Goal: Navigation & Orientation: Find specific page/section

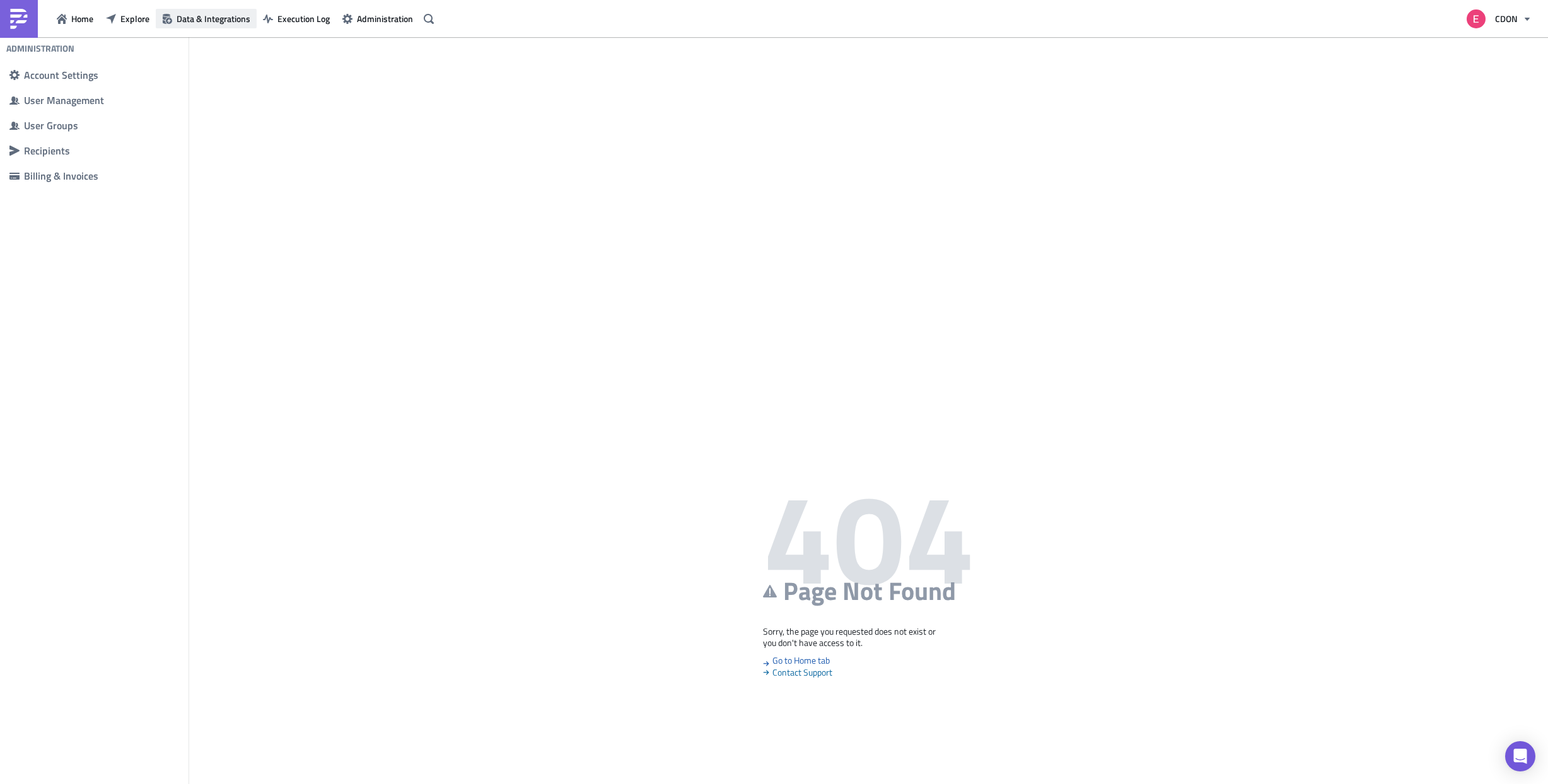
click at [224, 23] on span "Data & Integrations" at bounding box center [214, 18] width 74 height 14
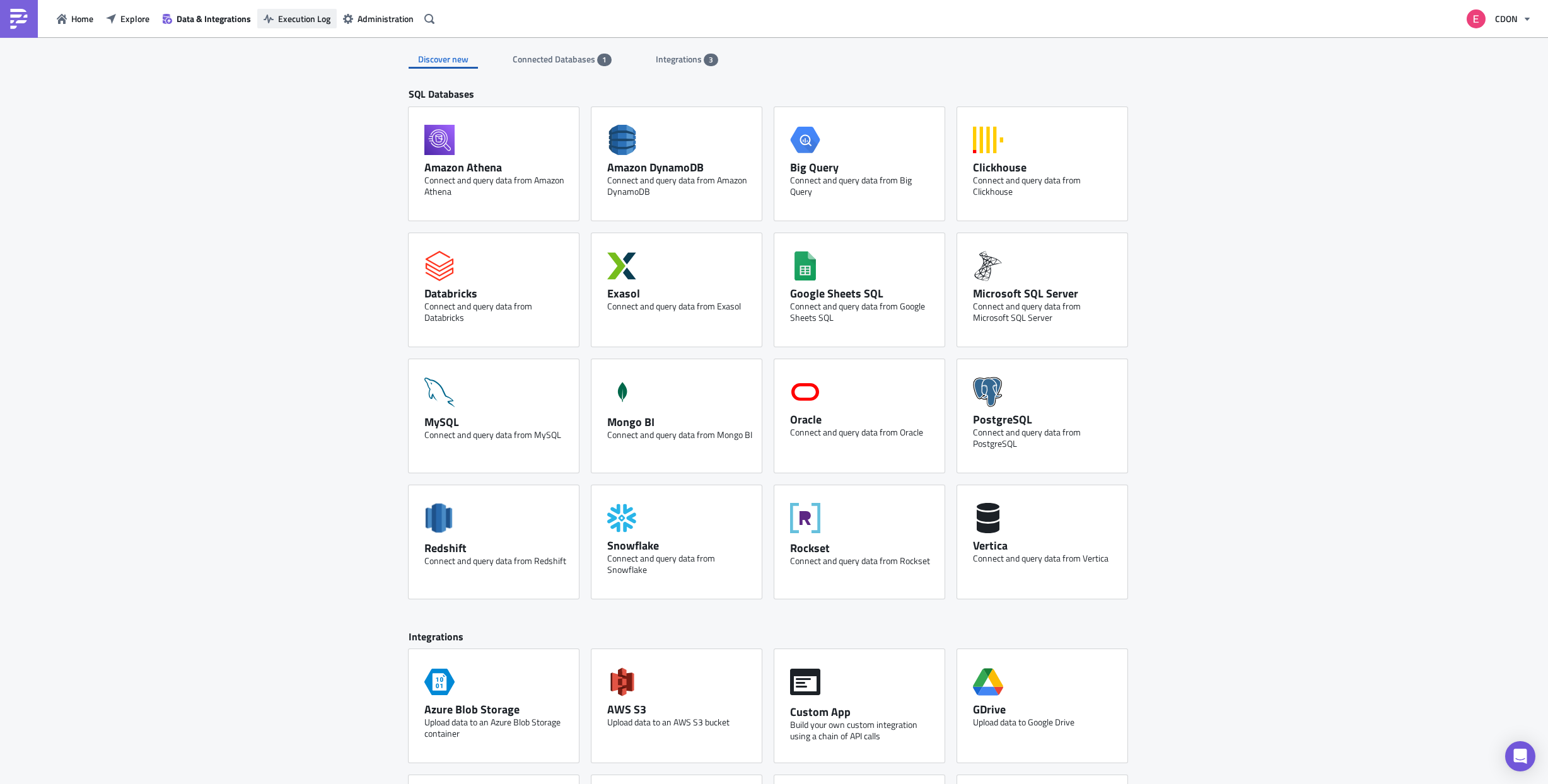
click at [313, 14] on span "Execution Log" at bounding box center [305, 18] width 53 height 14
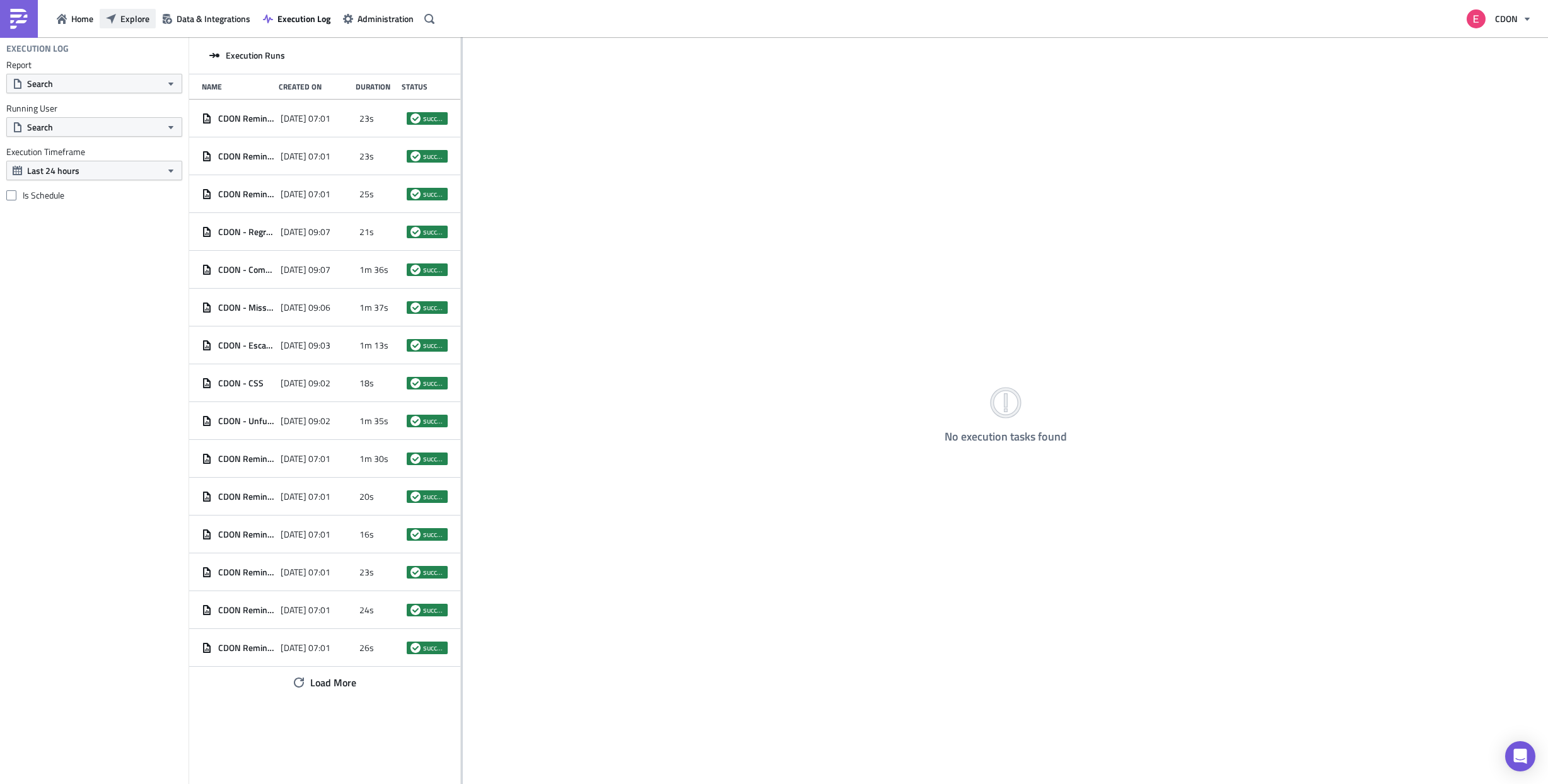
click at [137, 24] on span "Explore" at bounding box center [135, 18] width 29 height 14
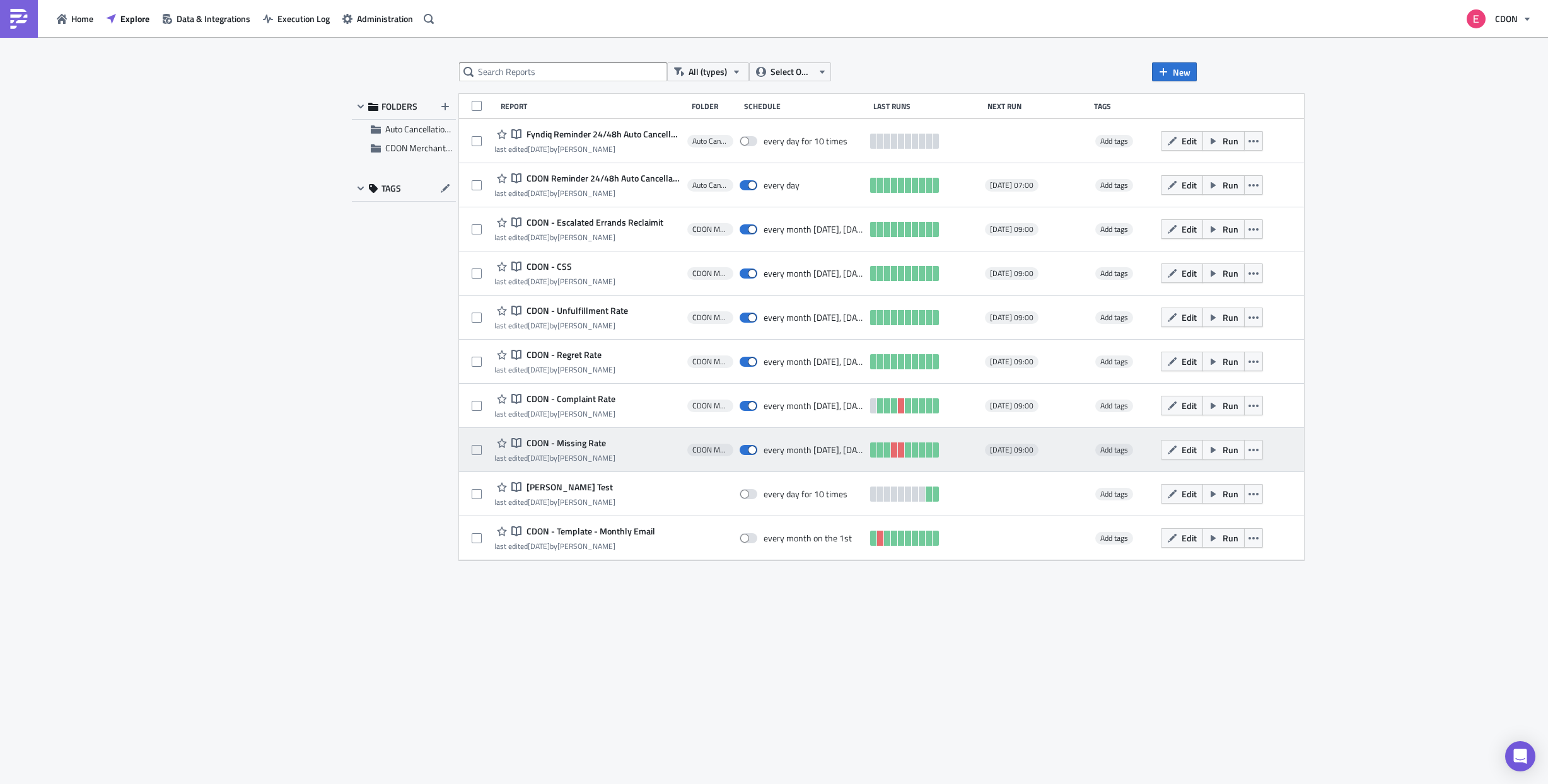
click at [556, 444] on span "CDON - Missing Rate" at bounding box center [564, 443] width 83 height 11
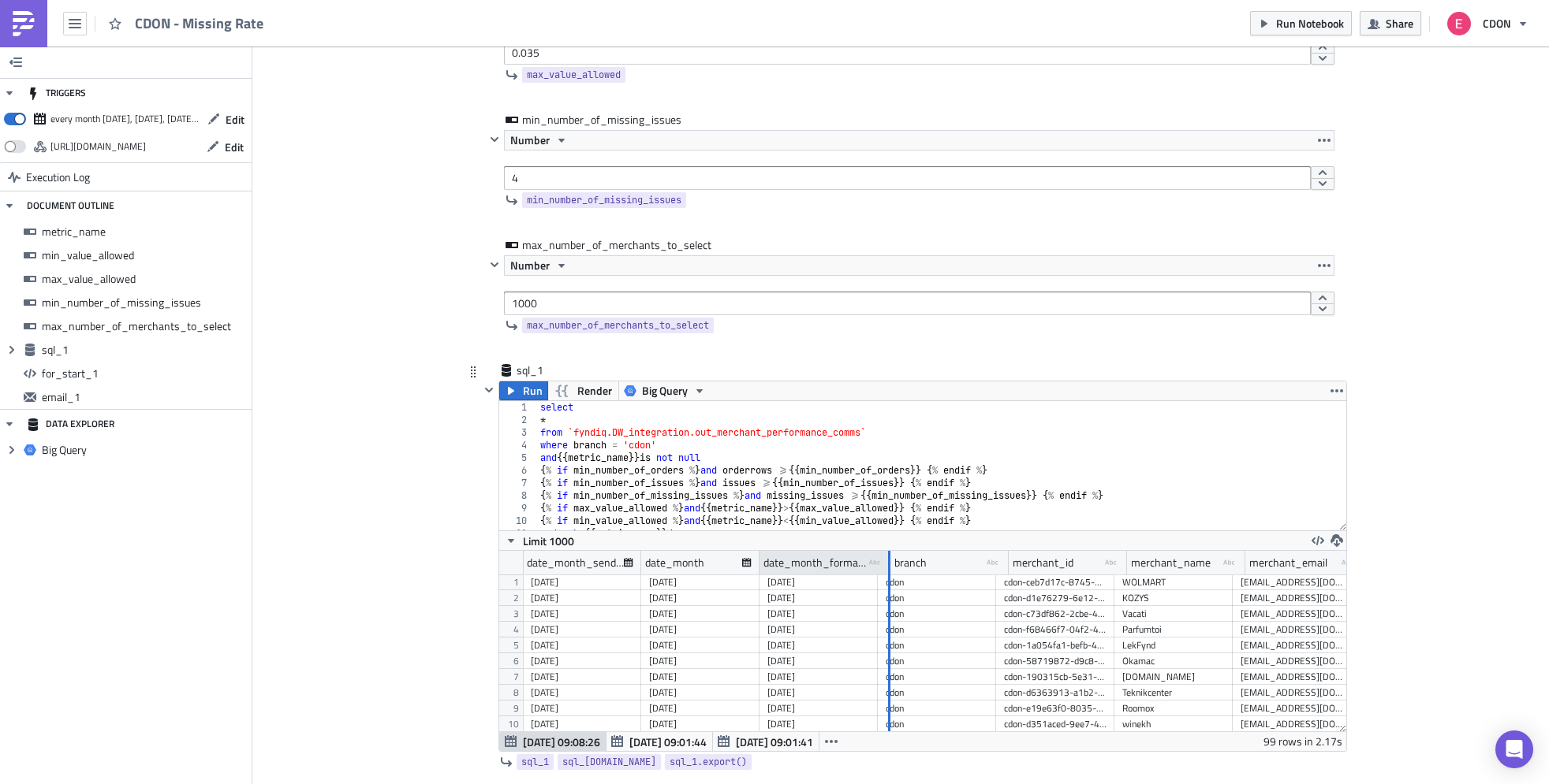
drag, startPoint x: 875, startPoint y: 560, endPoint x: 888, endPoint y: 572, distance: 17.7
click at [888, 572] on div at bounding box center [888, 562] width 3 height 24
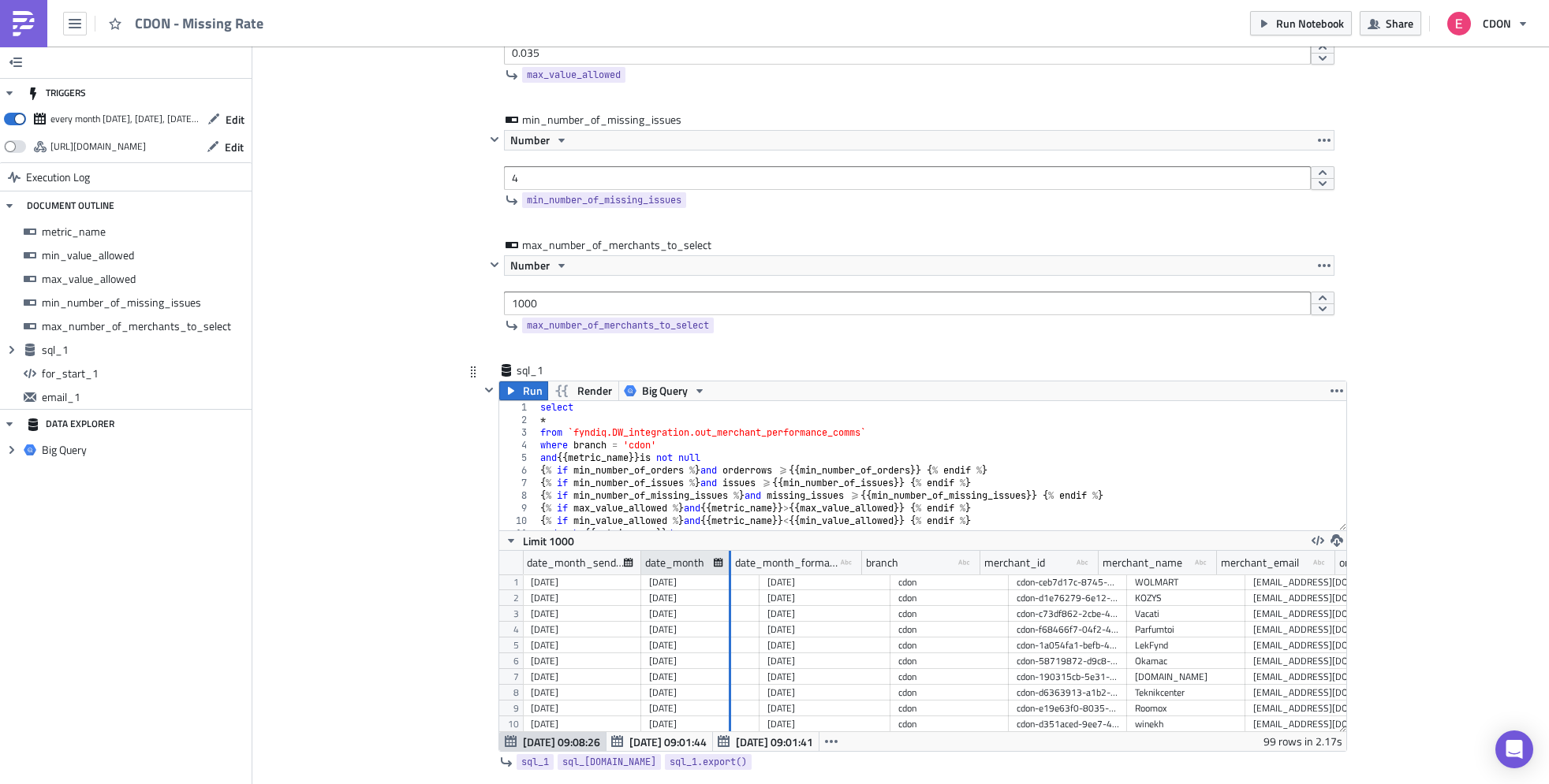
drag, startPoint x: 757, startPoint y: 562, endPoint x: 728, endPoint y: 566, distance: 29.3
click at [728, 566] on div at bounding box center [729, 562] width 3 height 24
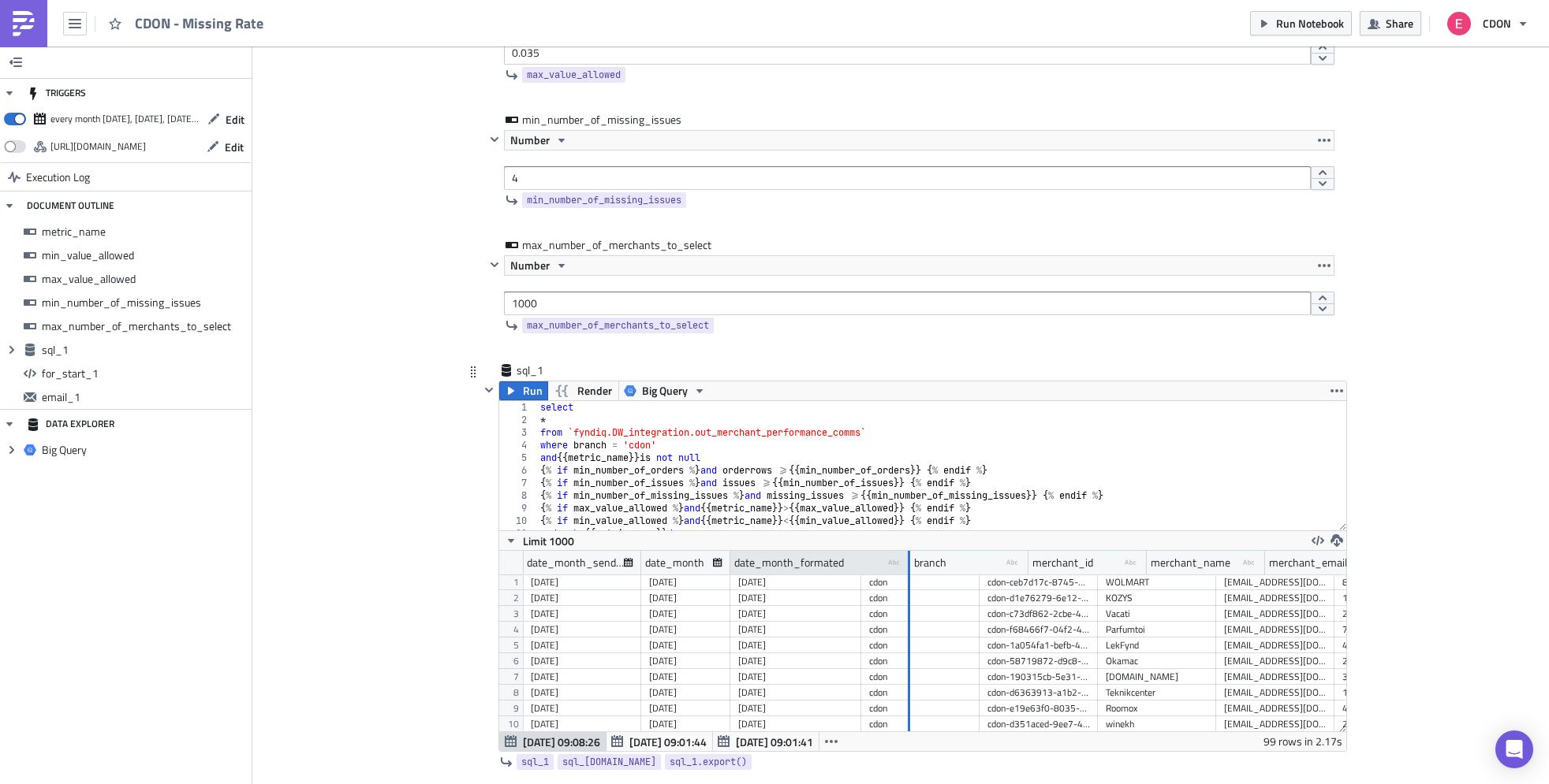
drag, startPoint x: 860, startPoint y: 561, endPoint x: 915, endPoint y: 560, distance: 55.0
click at [910, 560] on div at bounding box center [909, 562] width 3 height 24
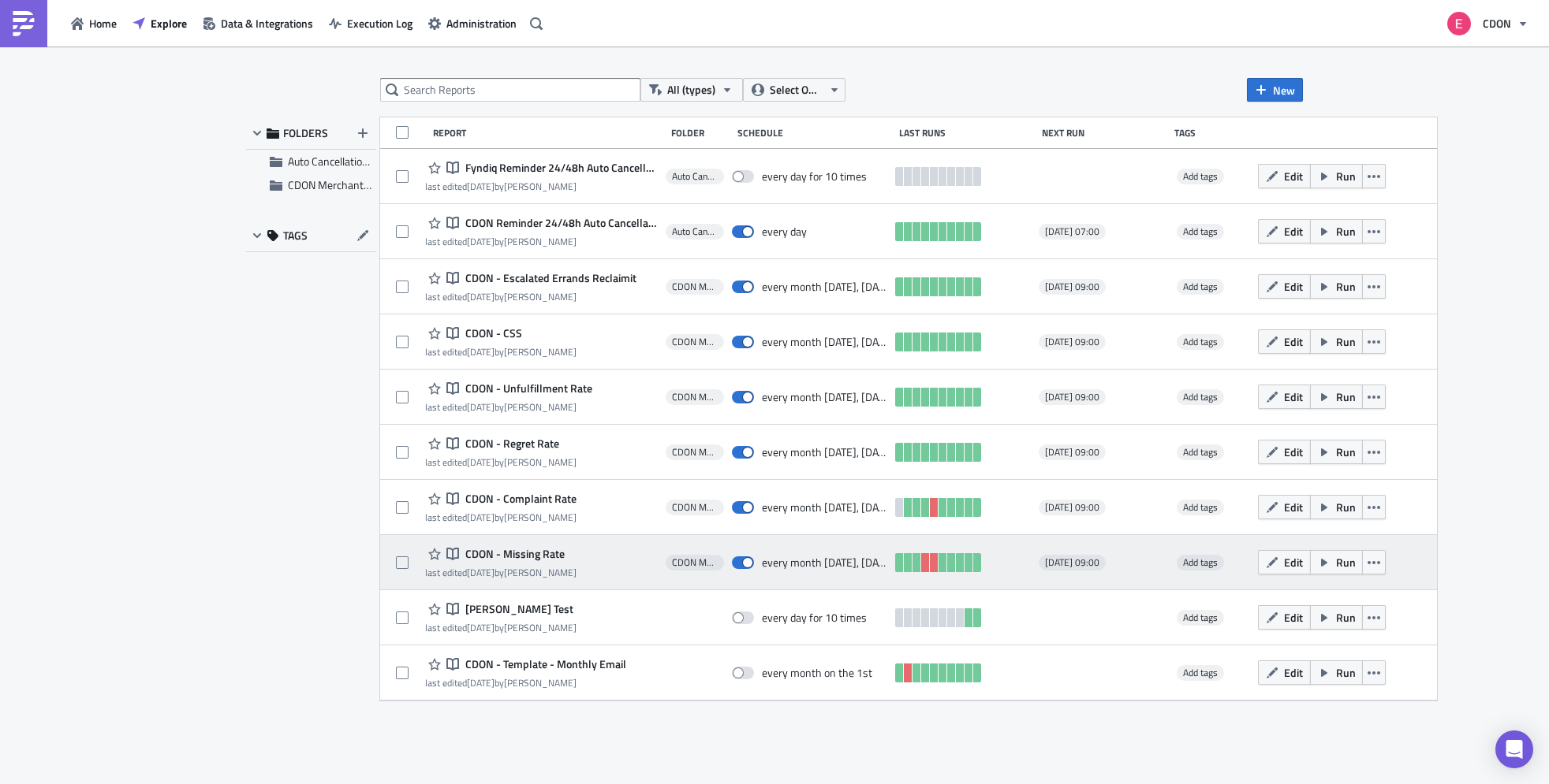
click at [528, 552] on span "CDON - Missing Rate" at bounding box center [513, 554] width 103 height 14
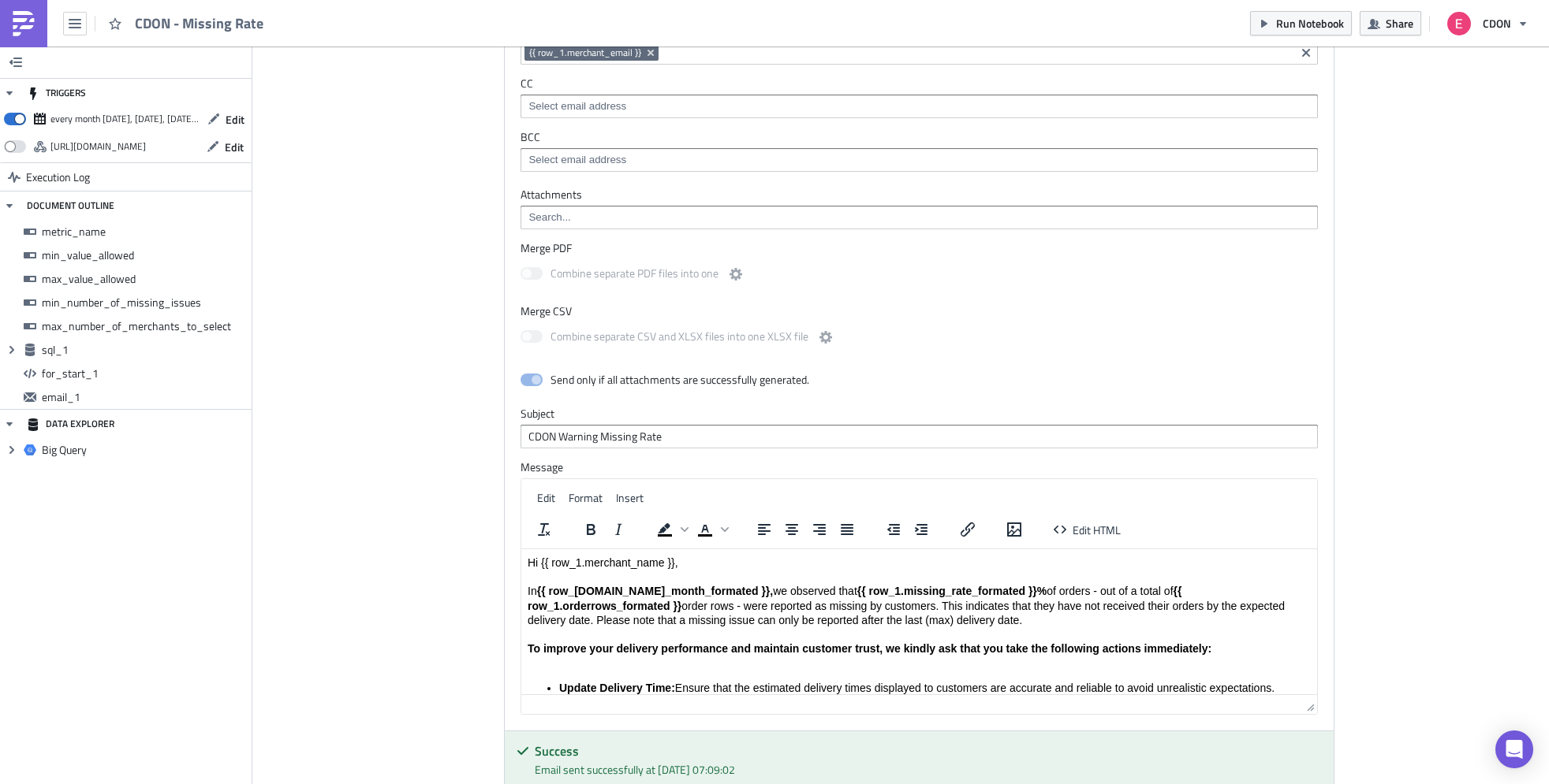
scroll to position [1414, 0]
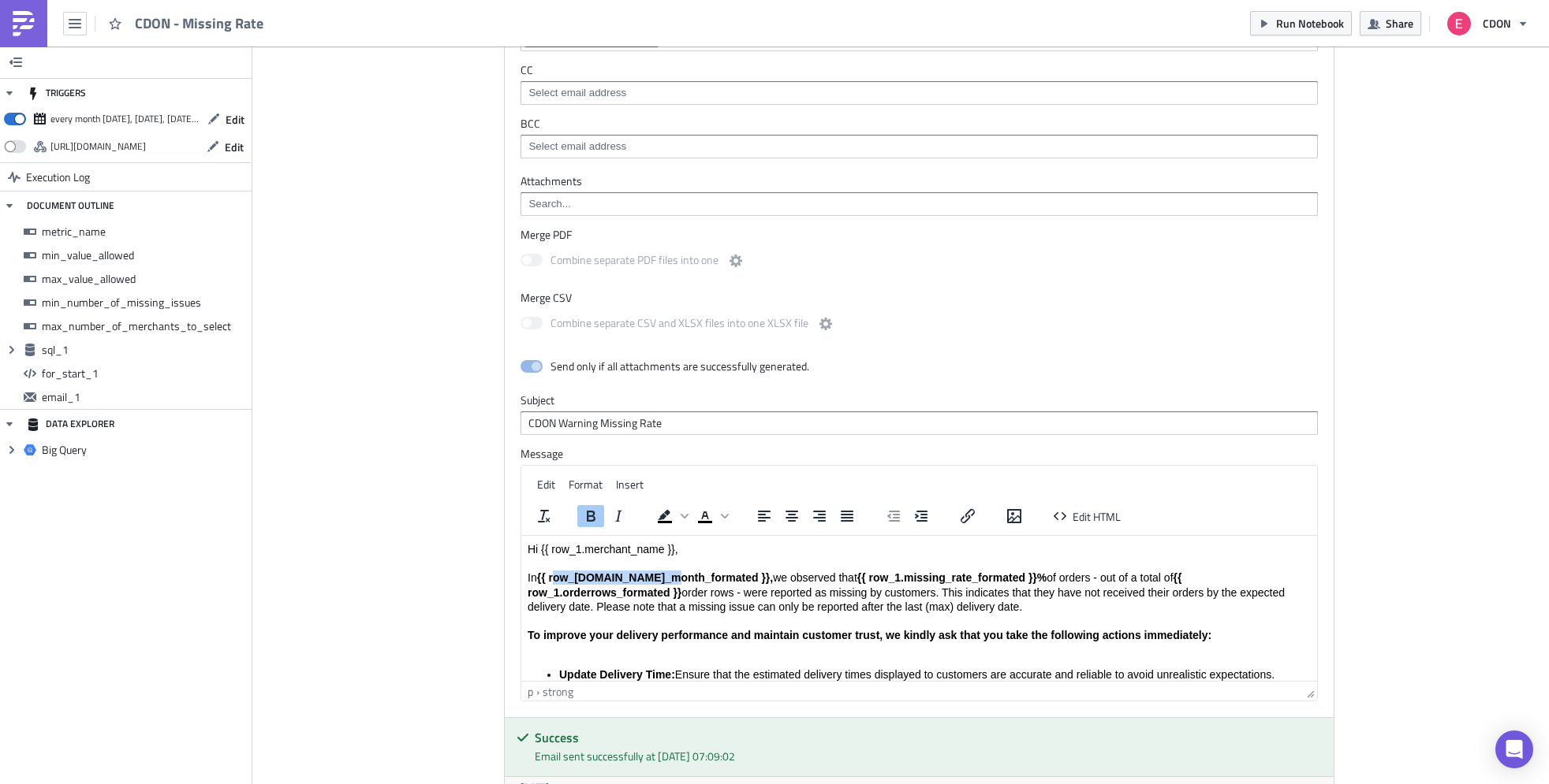
drag, startPoint x: 554, startPoint y: 578, endPoint x: 663, endPoint y: 584, distance: 109.2
click at [663, 584] on p "Hi {{ row_1.merchant_name }}, In {{ row_[DOMAIN_NAME]_month_formated }}, we obs…" at bounding box center [920, 599] width 783 height 115
click at [674, 599] on p "Hi {{ row_1.merchant_name }}, In {{ row_[DOMAIN_NAME]_month_formated }}, we obs…" at bounding box center [920, 599] width 783 height 115
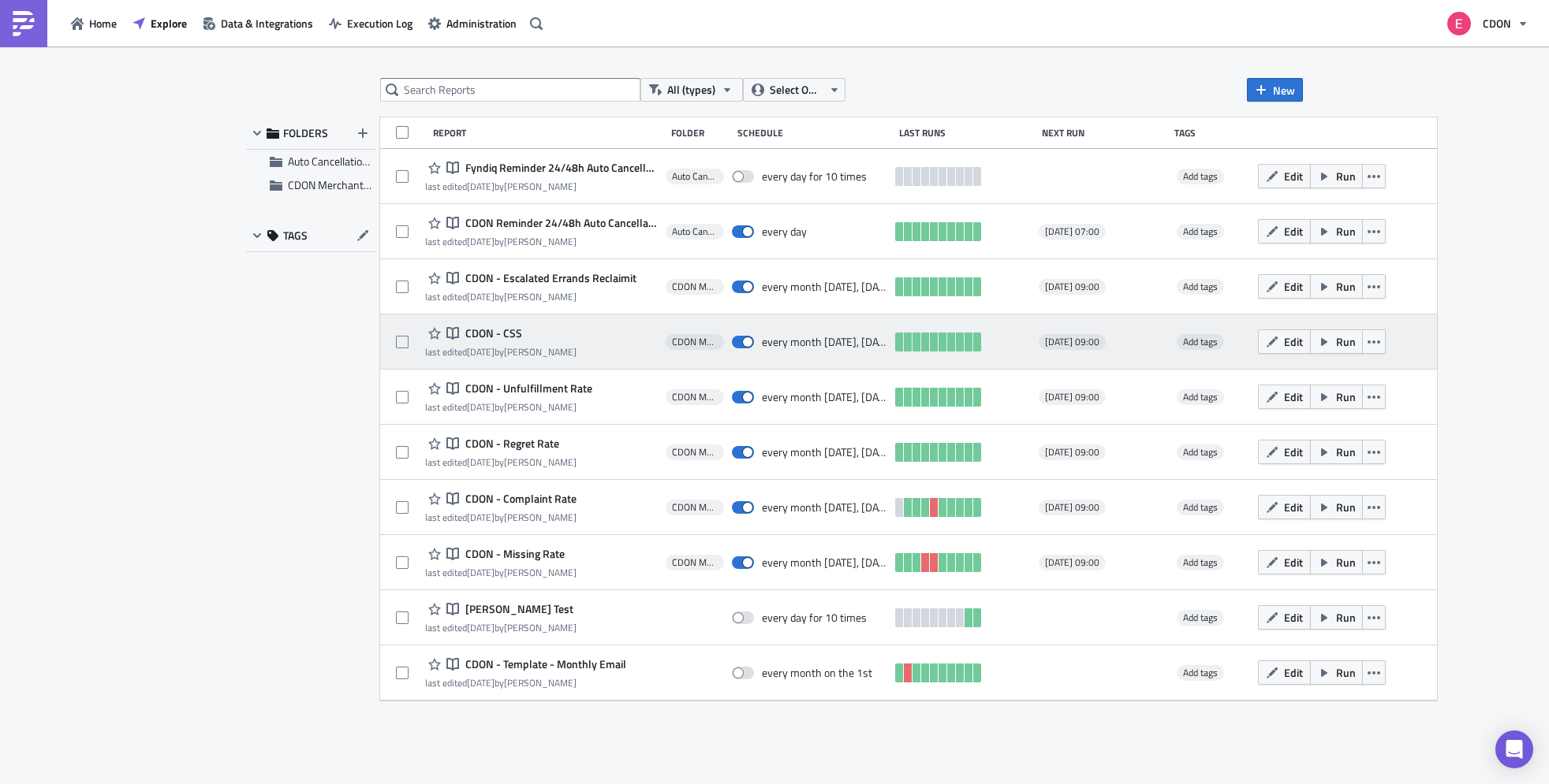
click at [491, 333] on span "CDON - CSS" at bounding box center [491, 334] width 61 height 14
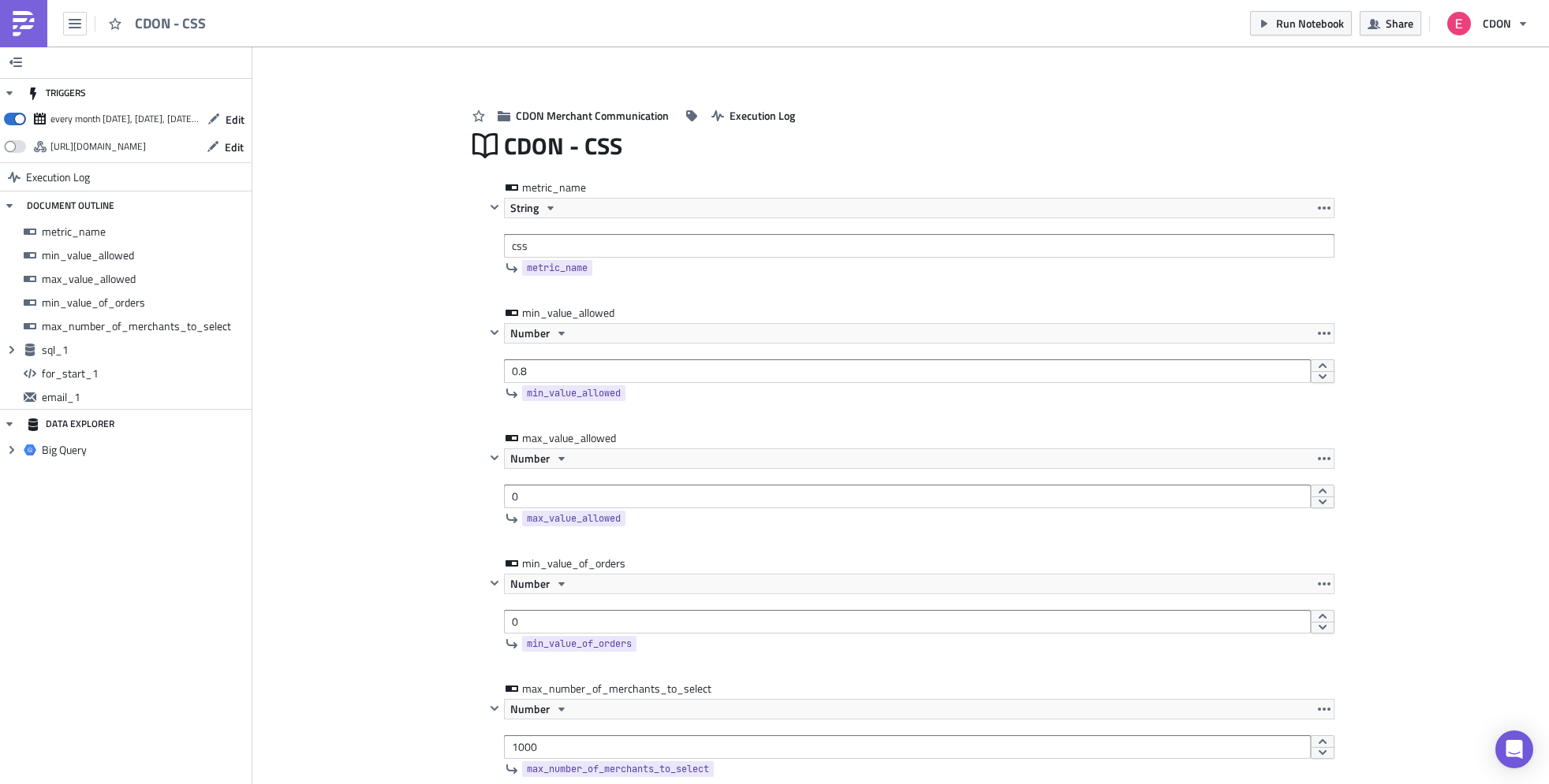
scroll to position [463, 0]
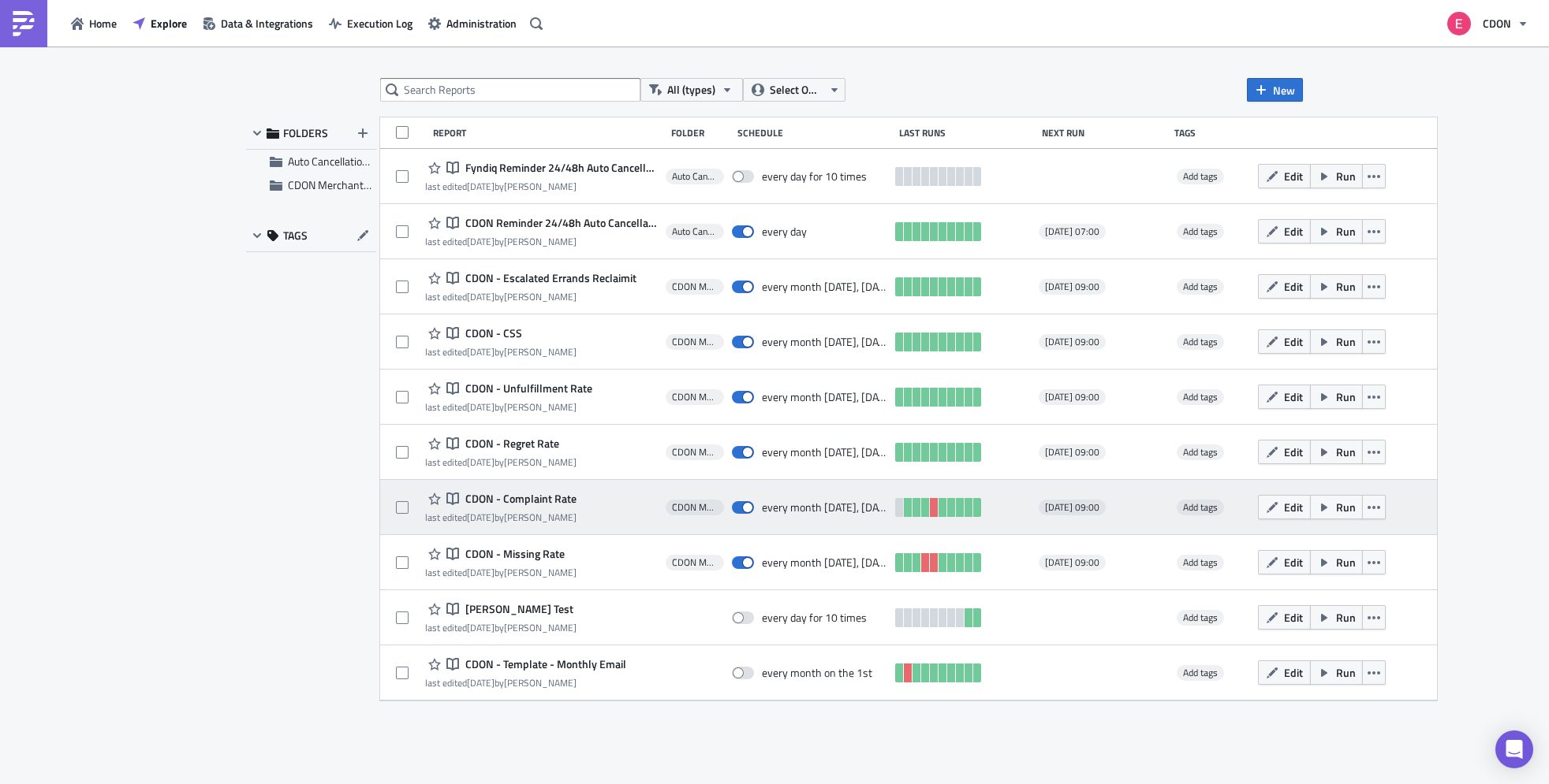
click at [482, 497] on span "CDON - Complaint Rate" at bounding box center [518, 499] width 115 height 14
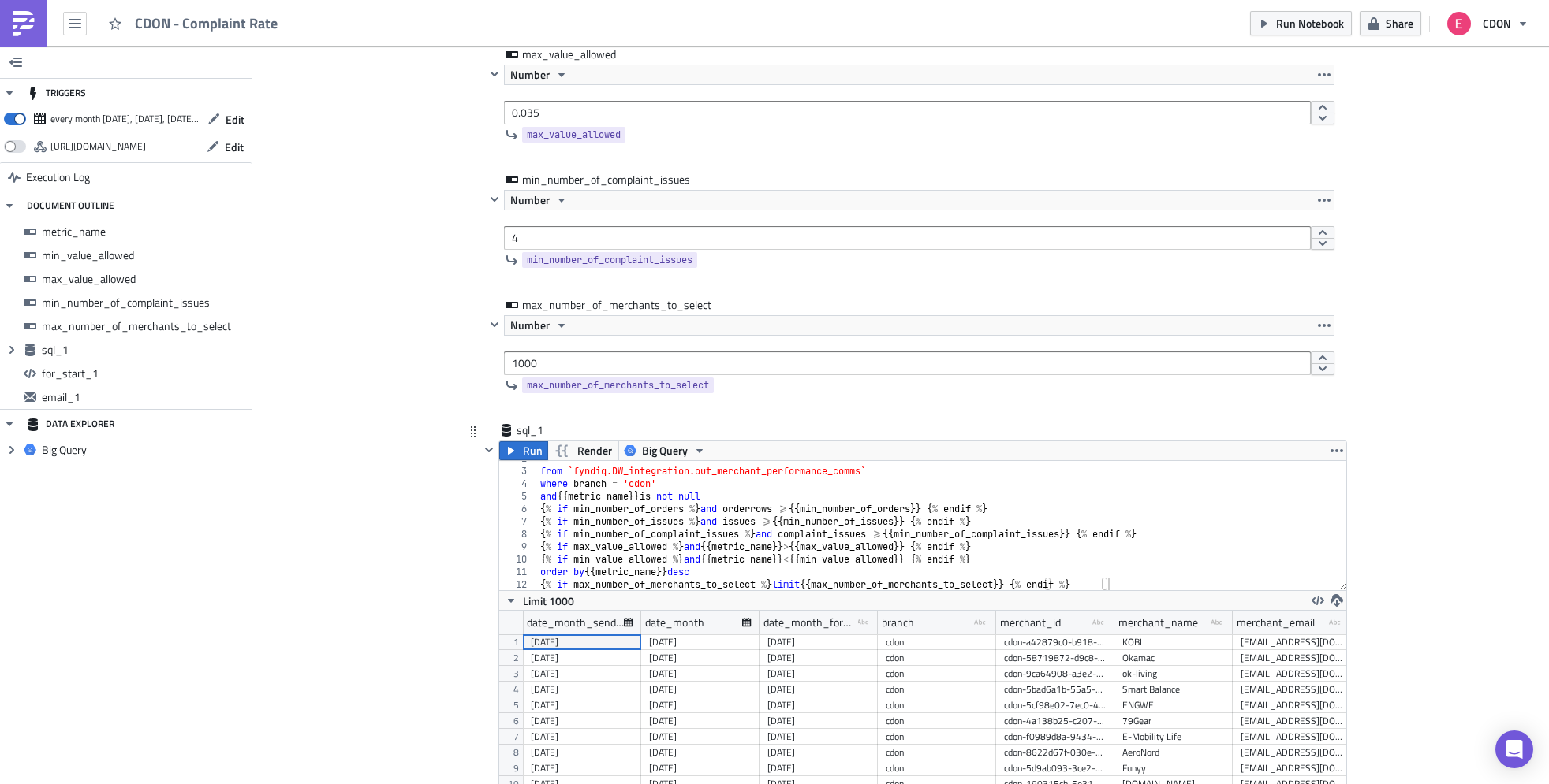
scroll to position [391, 0]
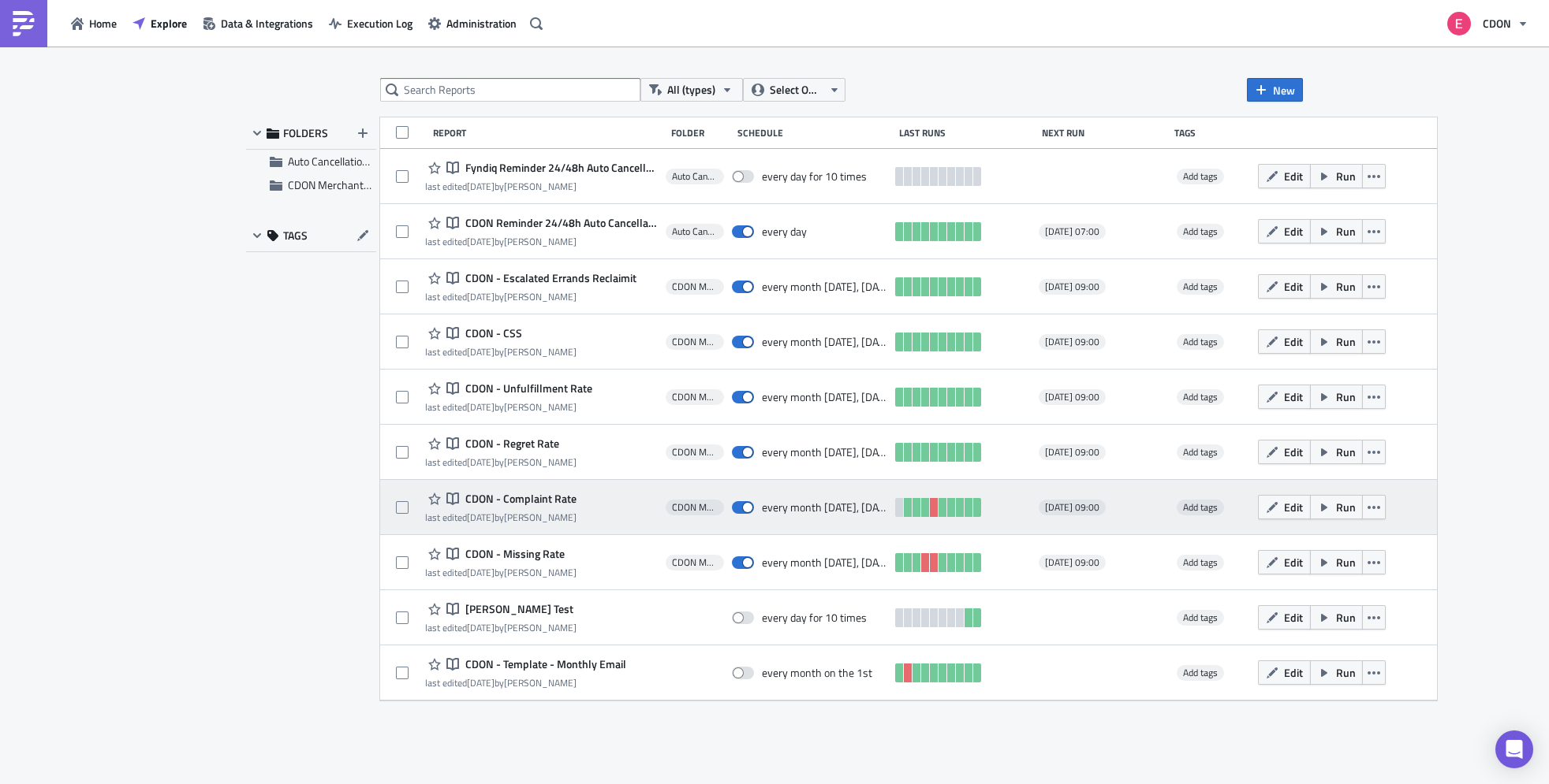
drag, startPoint x: 590, startPoint y: 554, endPoint x: 444, endPoint y: 493, distance: 158.2
click at [444, 493] on div "Notebook Fyndiq Reminder 24/48h Auto Cancellations last edited [DATE] by [PERSO…" at bounding box center [908, 424] width 1057 height 552
